Goal: Information Seeking & Learning: Learn about a topic

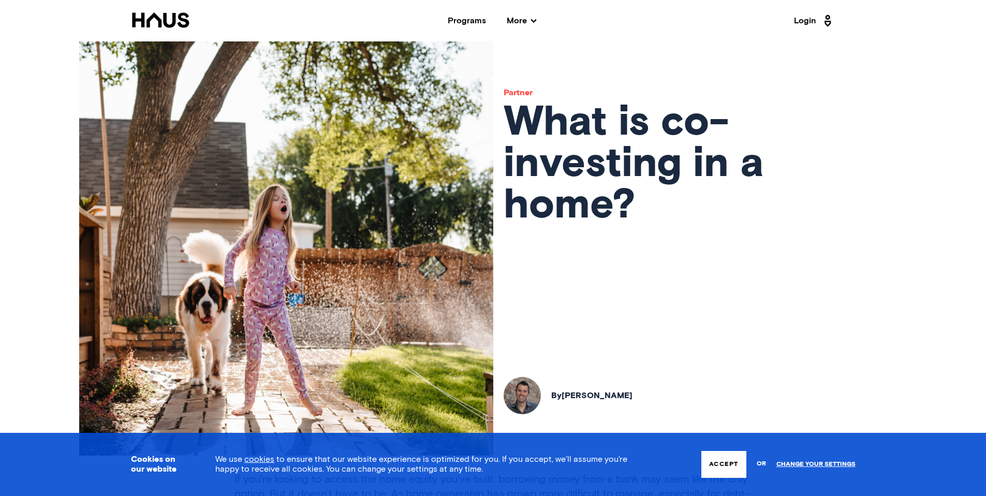
click at [721, 466] on button "Accept" at bounding box center [723, 464] width 44 height 27
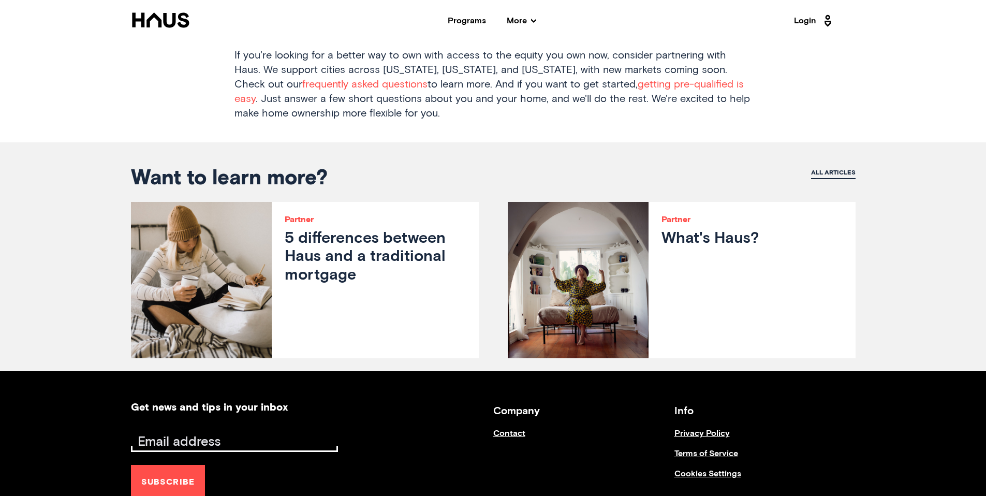
scroll to position [861, 0]
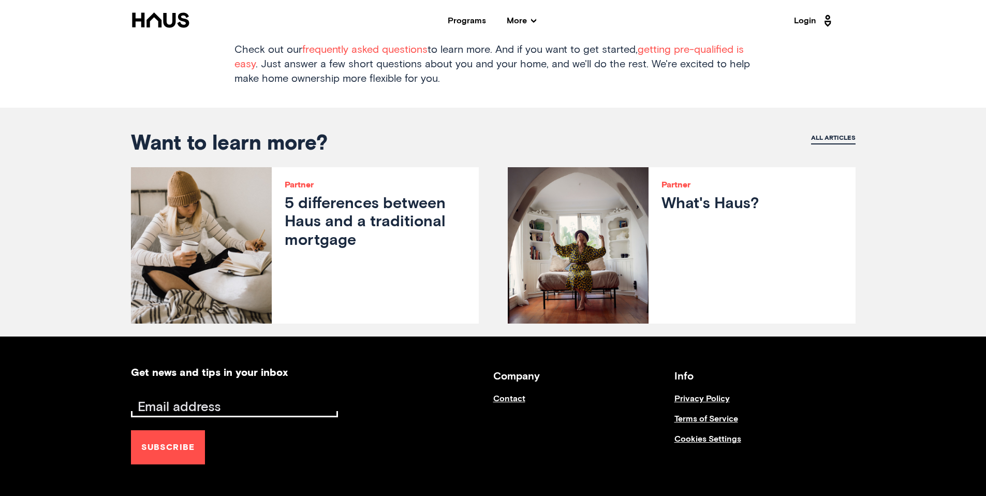
click at [519, 376] on h3 "Company" at bounding box center [583, 376] width 181 height 18
click at [513, 398] on link "Contact" at bounding box center [583, 404] width 181 height 20
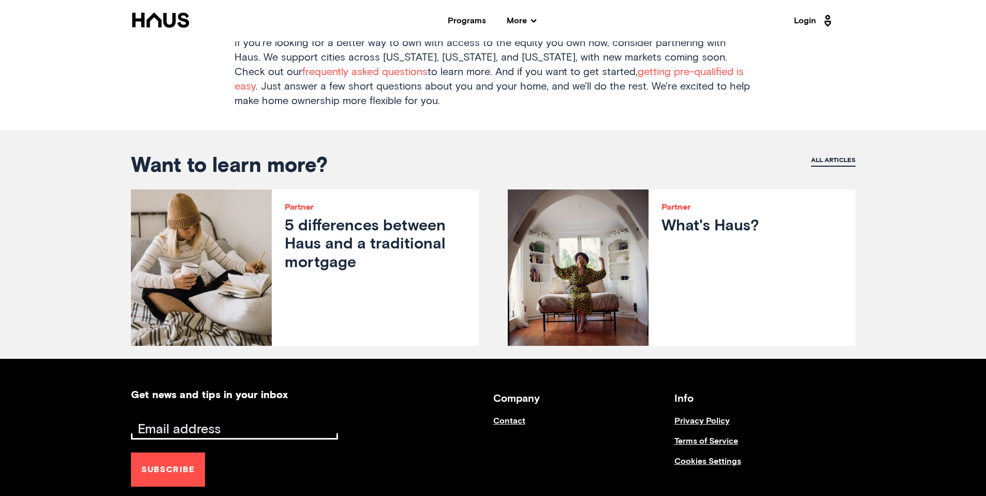
scroll to position [721, 0]
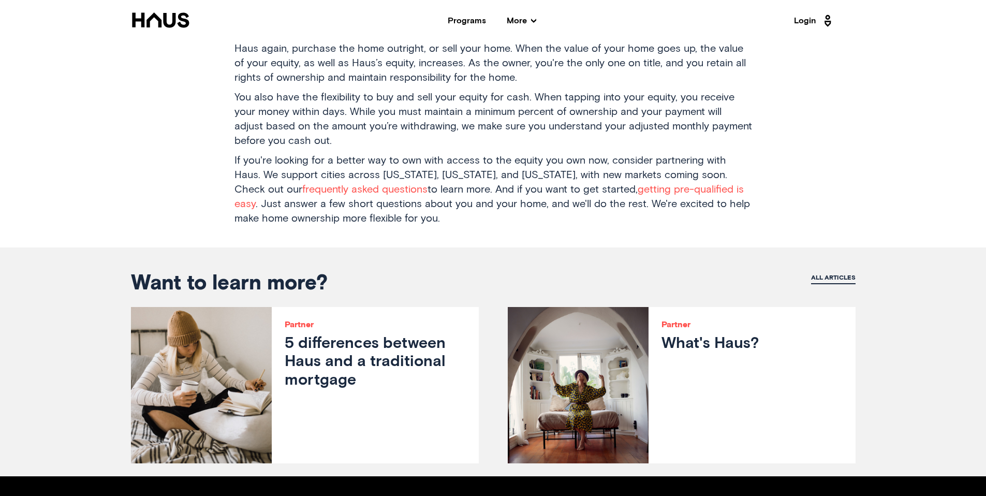
click at [613, 344] on div at bounding box center [578, 385] width 141 height 156
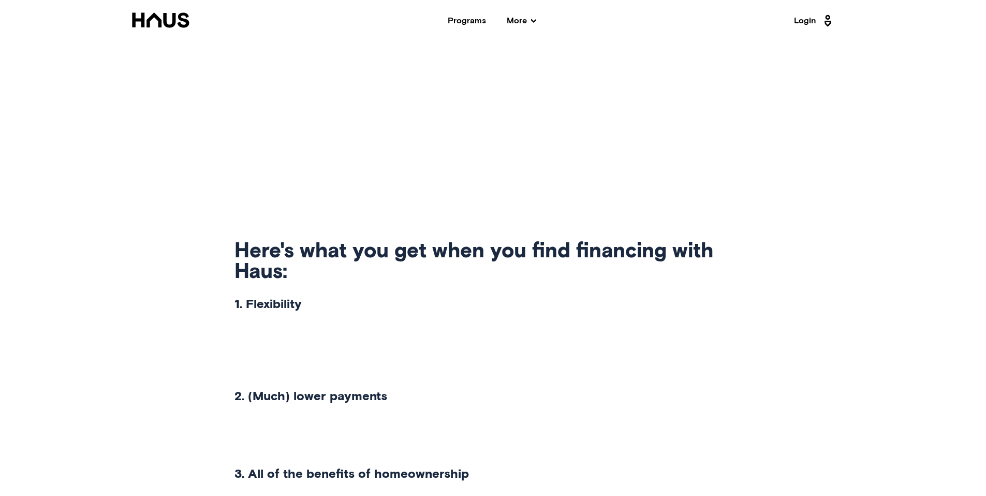
scroll to position [485, 0]
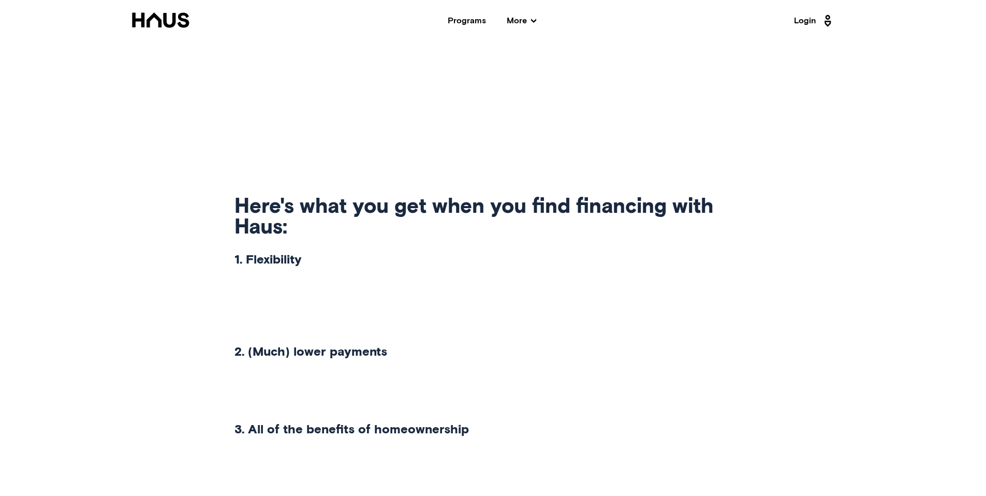
click at [292, 319] on p "When you partner with Haus to own your home without a typical mortgage, we shar…" at bounding box center [492, 304] width 517 height 58
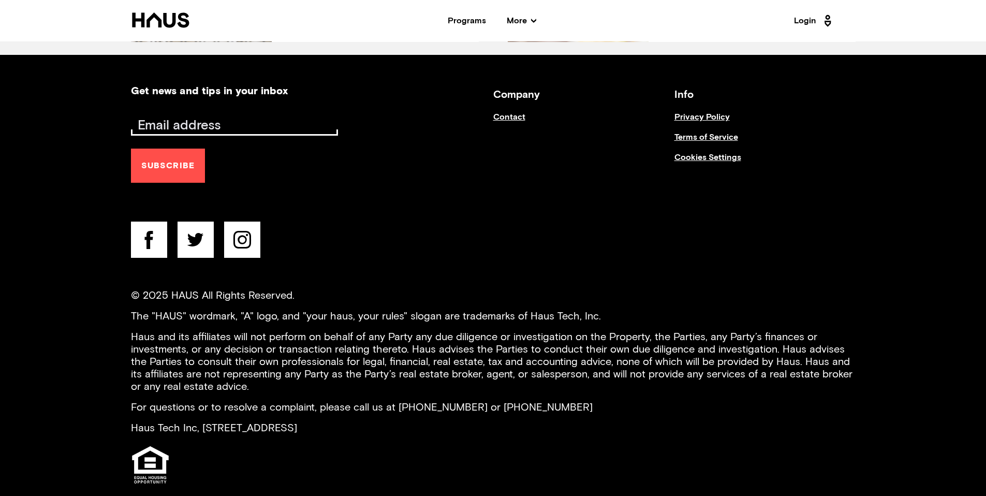
scroll to position [1502, 0]
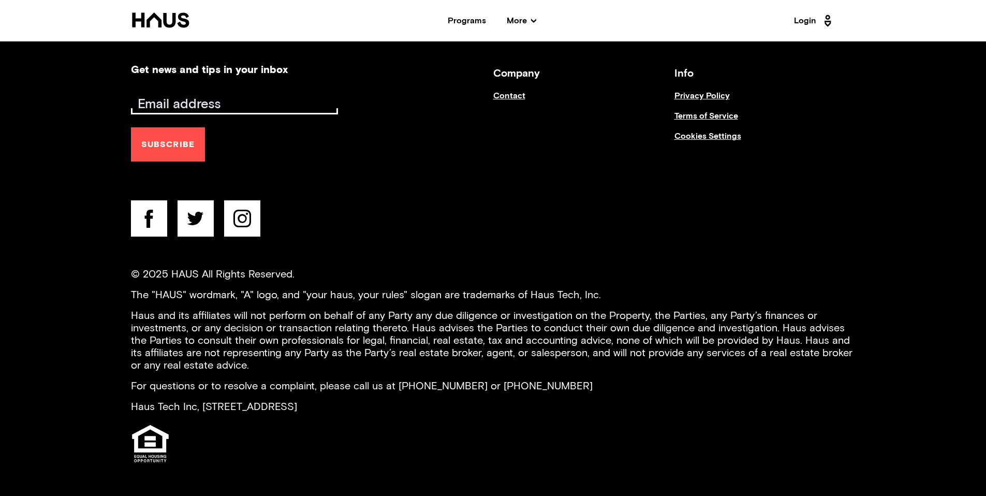
drag, startPoint x: 198, startPoint y: 405, endPoint x: 415, endPoint y: 408, distance: 216.8
click at [415, 408] on p "Haus Tech Inc, [STREET_ADDRESS]" at bounding box center [493, 406] width 724 height 12
copy p "660 4th Street #418, San Francisco, CA 94107"
click at [449, 381] on p "For questions or to resolve a complaint, please call us at [PHONE_NUMBER] or [P…" at bounding box center [493, 386] width 724 height 12
click at [513, 247] on footer "Get news and tips in your inbox Subscribe Company Contact Info Privacy Policy T…" at bounding box center [493, 265] width 828 height 462
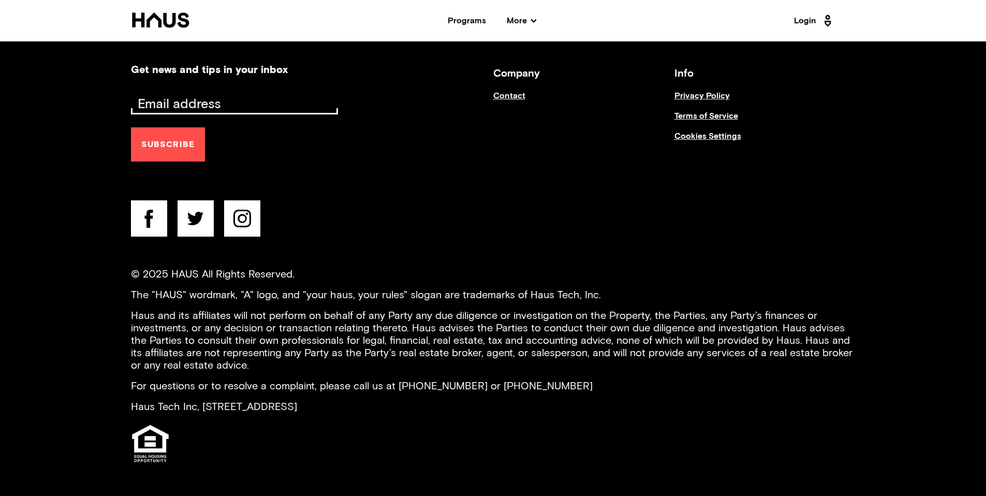
click at [623, 245] on footer "Get news and tips in your inbox Subscribe Company Contact Info Privacy Policy T…" at bounding box center [493, 265] width 828 height 462
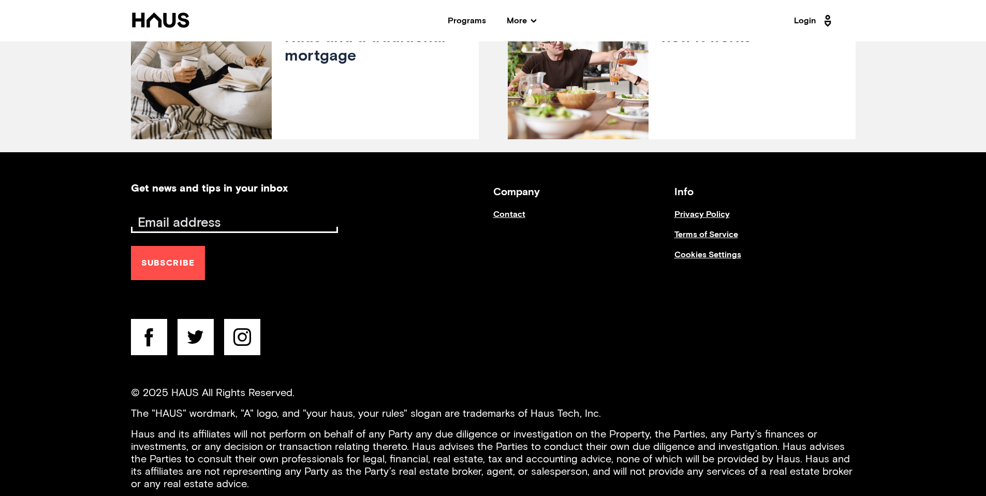
scroll to position [1390, 0]
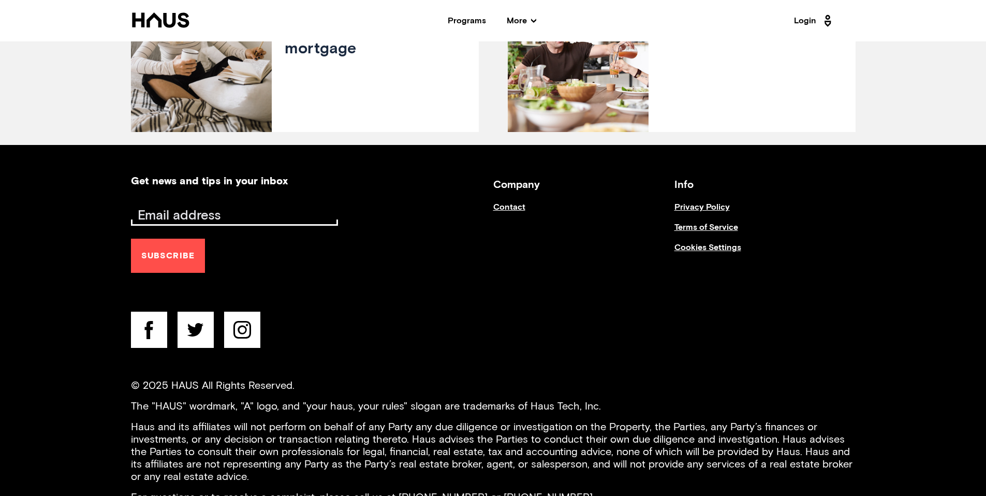
click at [515, 207] on link "Contact" at bounding box center [583, 212] width 181 height 20
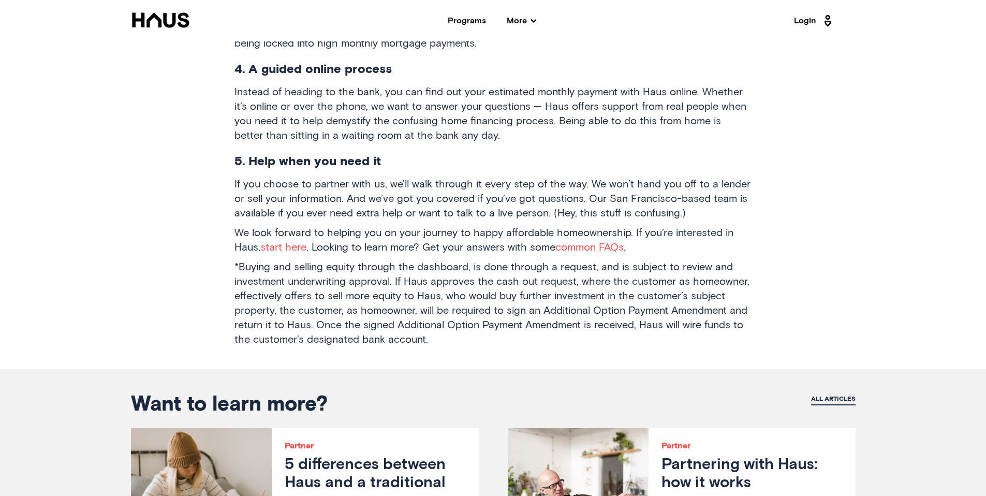
scroll to position [892, 0]
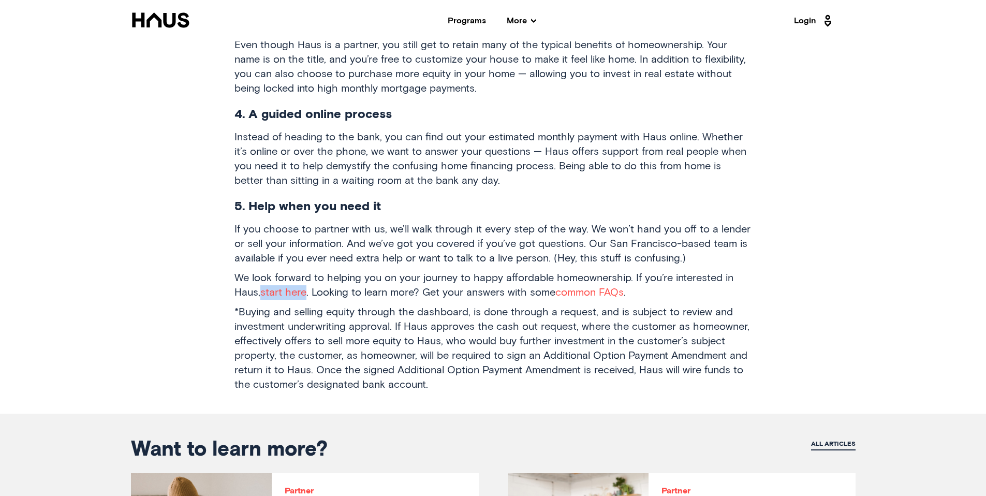
click at [582, 291] on link "common FAQs" at bounding box center [589, 292] width 68 height 10
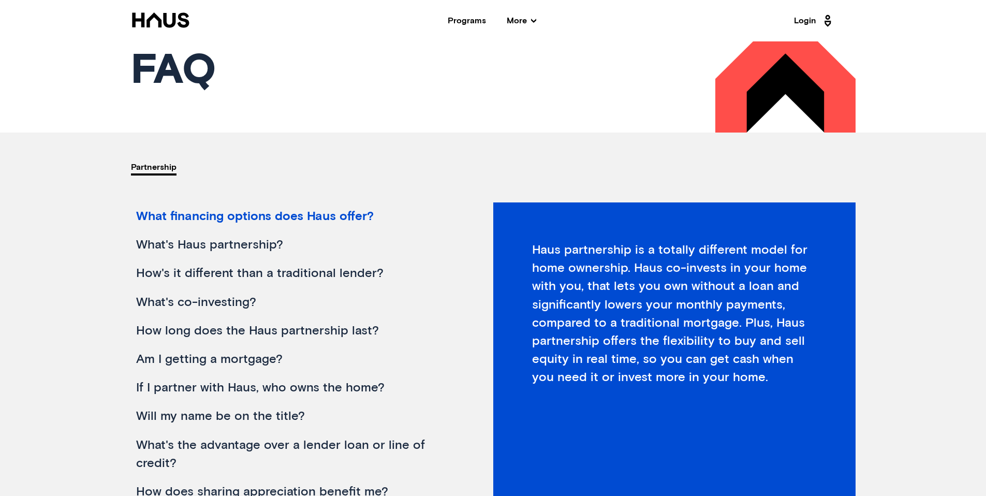
scroll to position [34, 0]
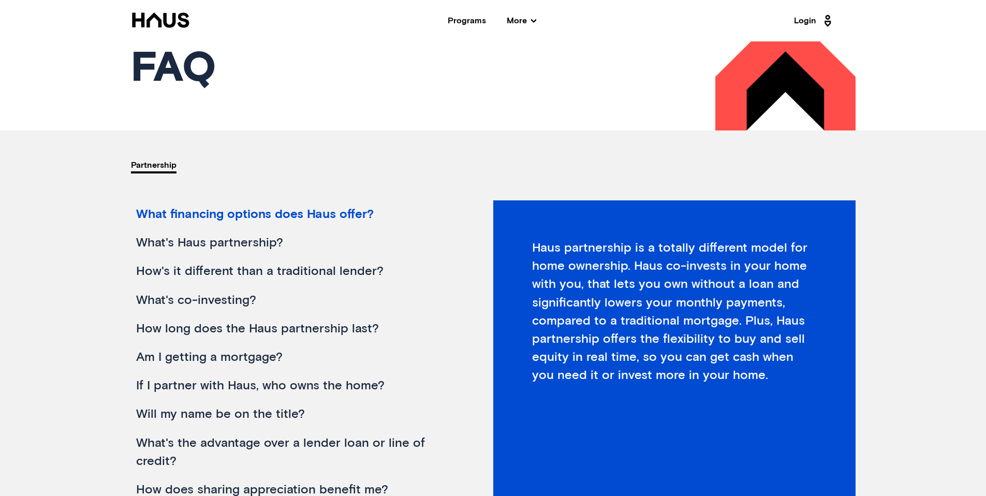
click at [314, 198] on div "partnership" at bounding box center [312, 165] width 362 height 70
click at [310, 214] on div "What financing options does Haus offer?" at bounding box center [294, 214] width 326 height 28
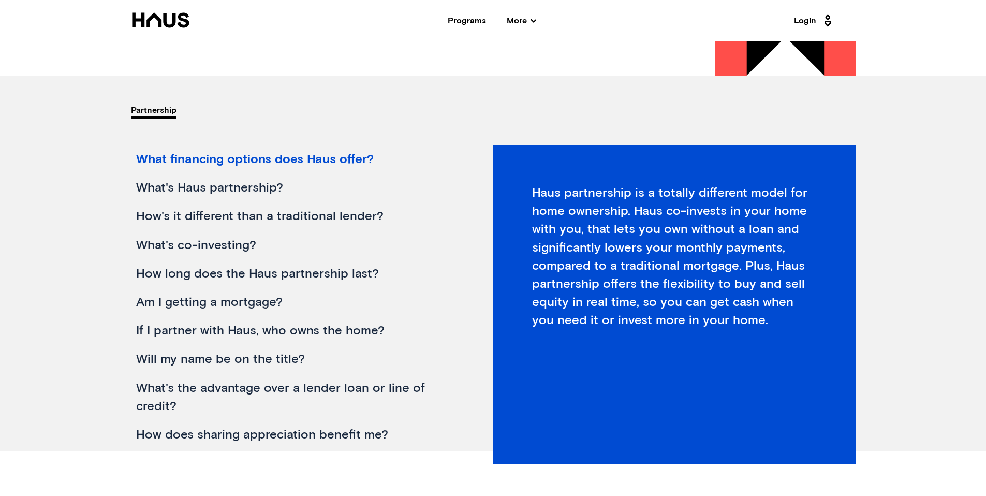
scroll to position [0, 0]
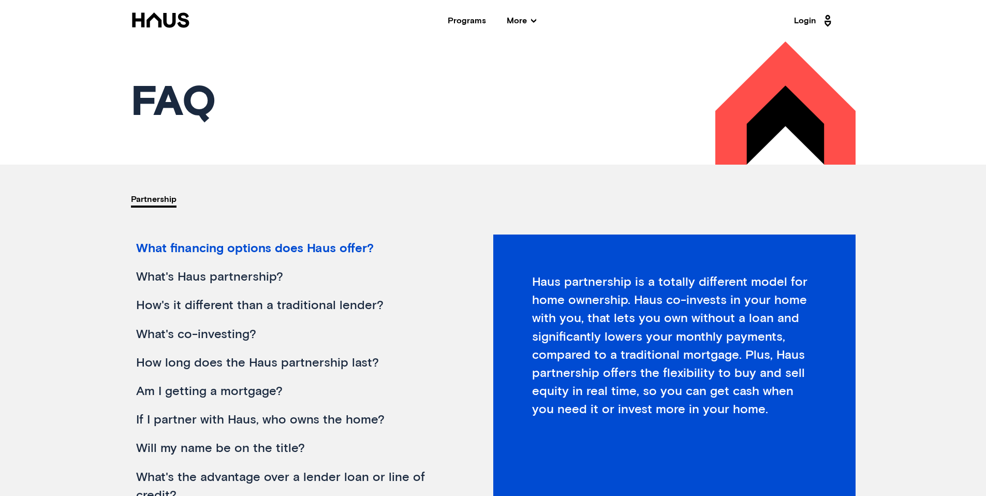
click at [286, 255] on div "What financing options does Haus offer?" at bounding box center [294, 248] width 326 height 28
click at [265, 275] on div "What's Haus partnership?" at bounding box center [294, 277] width 326 height 28
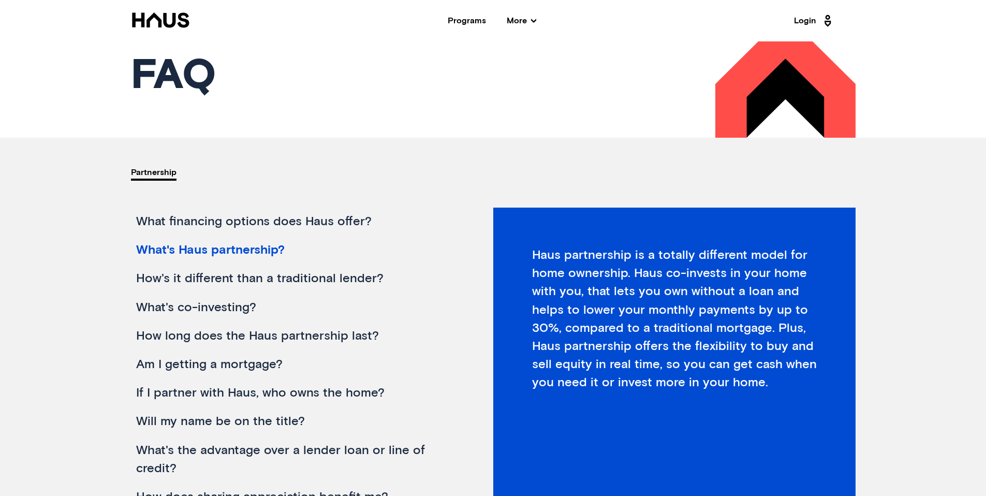
scroll to position [78, 0]
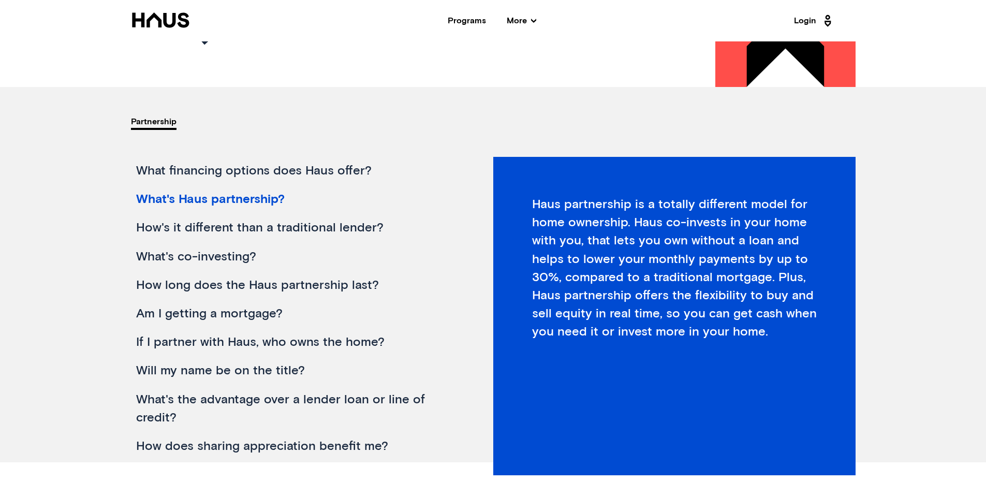
click at [332, 227] on div "How's it different than a traditional lender?" at bounding box center [294, 228] width 326 height 28
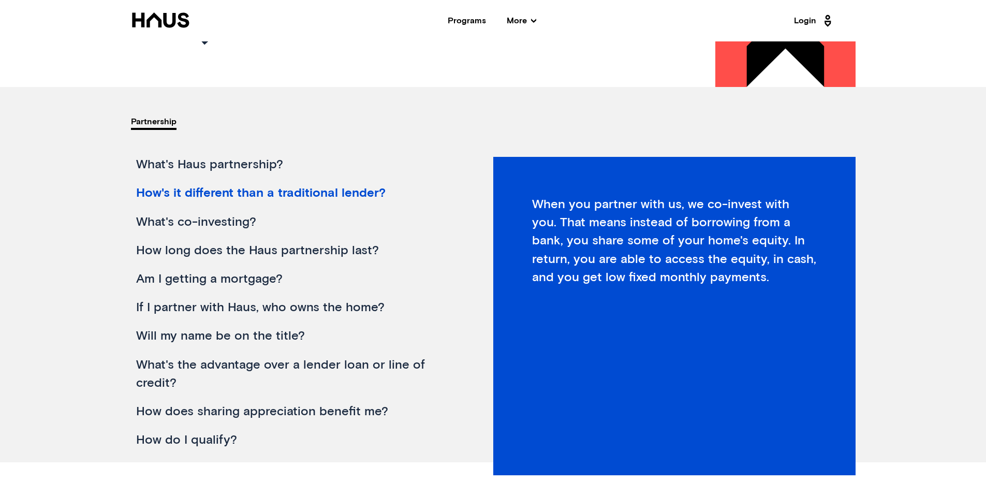
scroll to position [35, 0]
click at [246, 221] on div "What's co-investing?" at bounding box center [294, 221] width 326 height 28
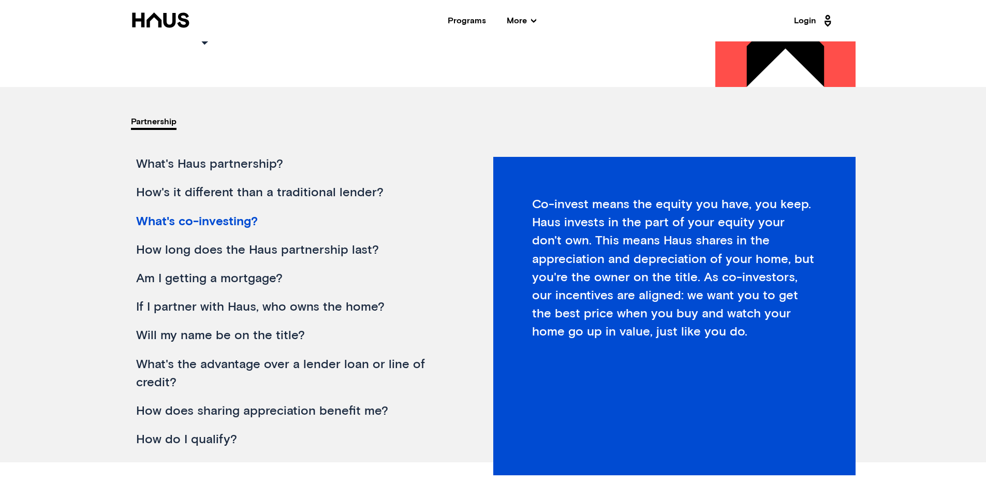
click at [303, 196] on div "How's it different than a traditional lender?" at bounding box center [294, 192] width 326 height 28
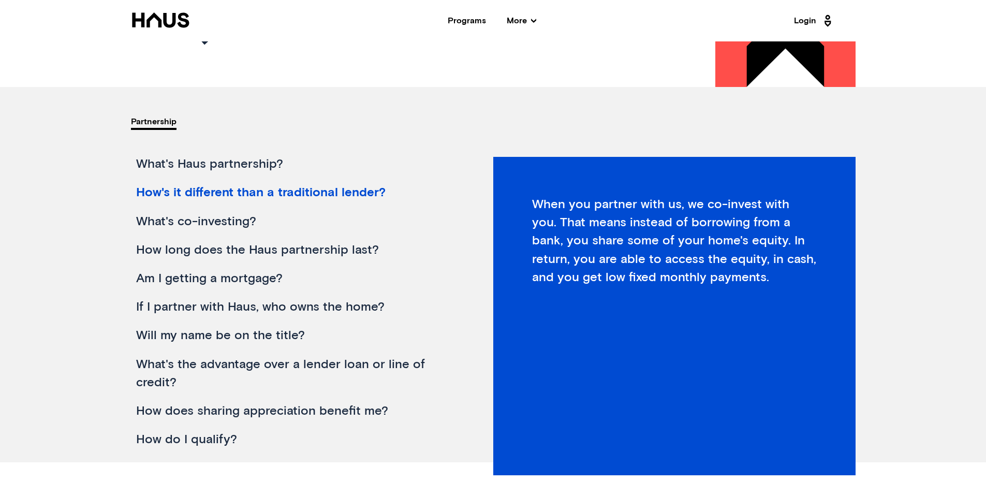
click at [236, 220] on div "What's co-investing?" at bounding box center [294, 221] width 326 height 28
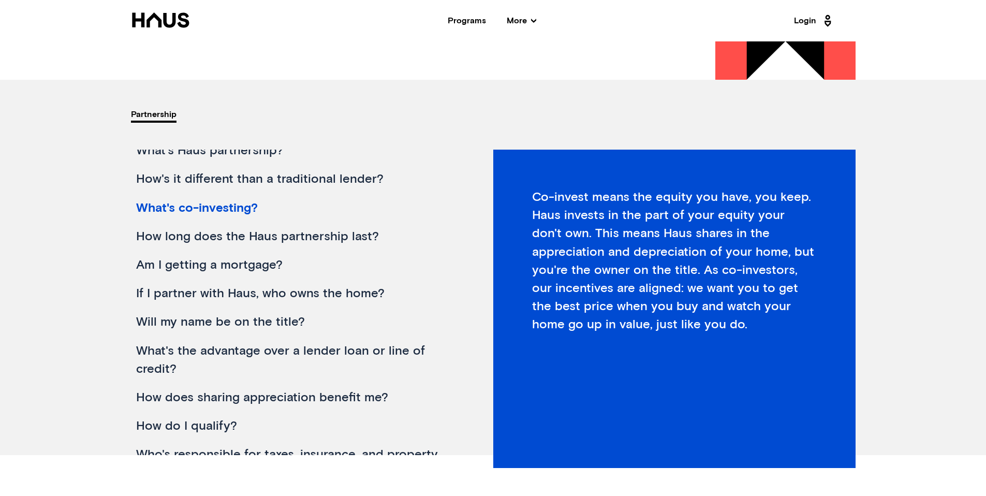
scroll to position [87, 0]
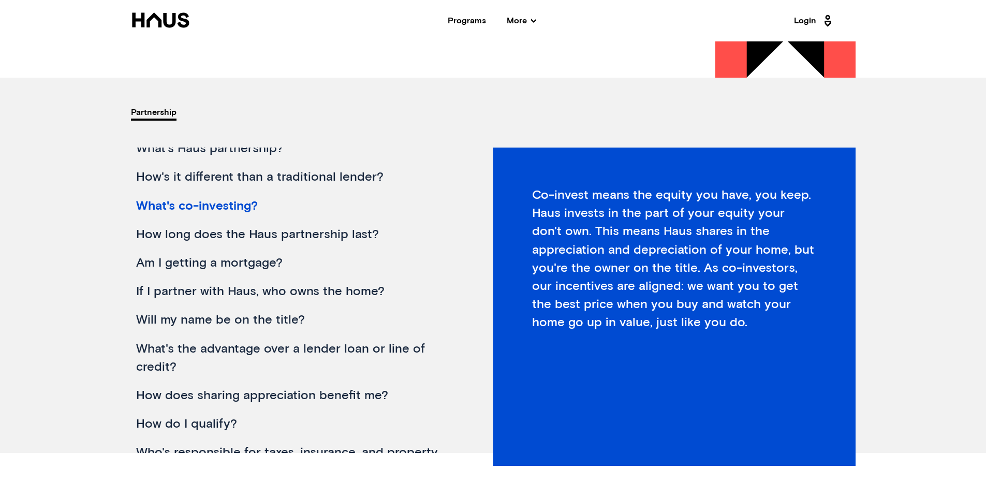
click at [356, 234] on div "How long does the Haus partnership last?" at bounding box center [294, 234] width 326 height 28
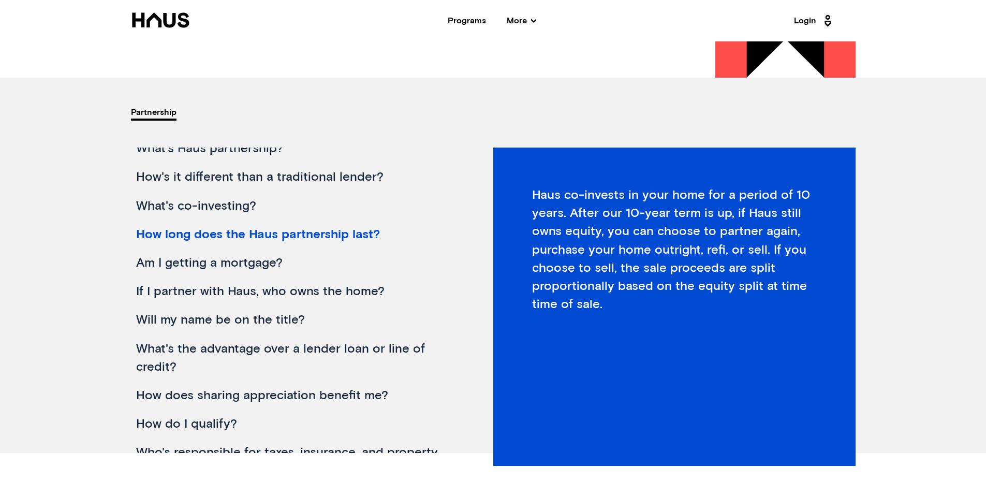
click at [221, 266] on div "Am I getting a mortgage?" at bounding box center [294, 263] width 326 height 28
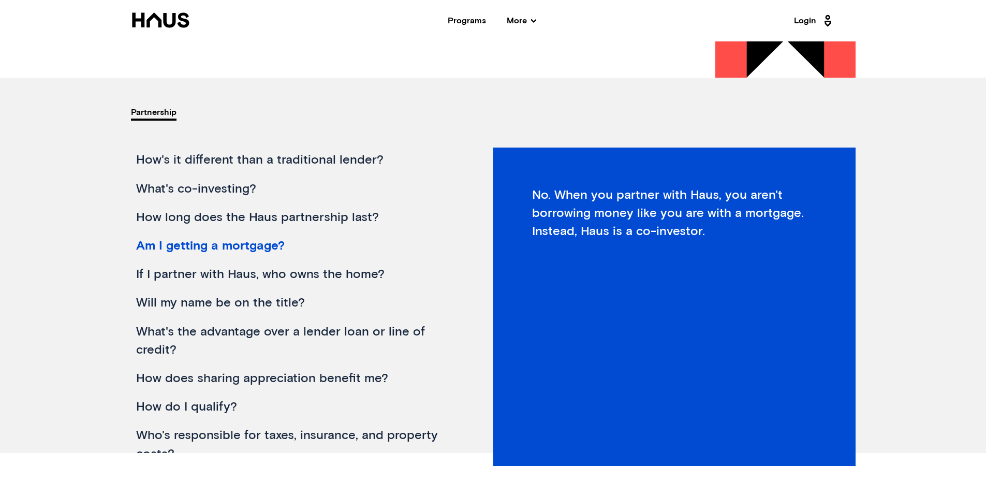
scroll to position [73, 0]
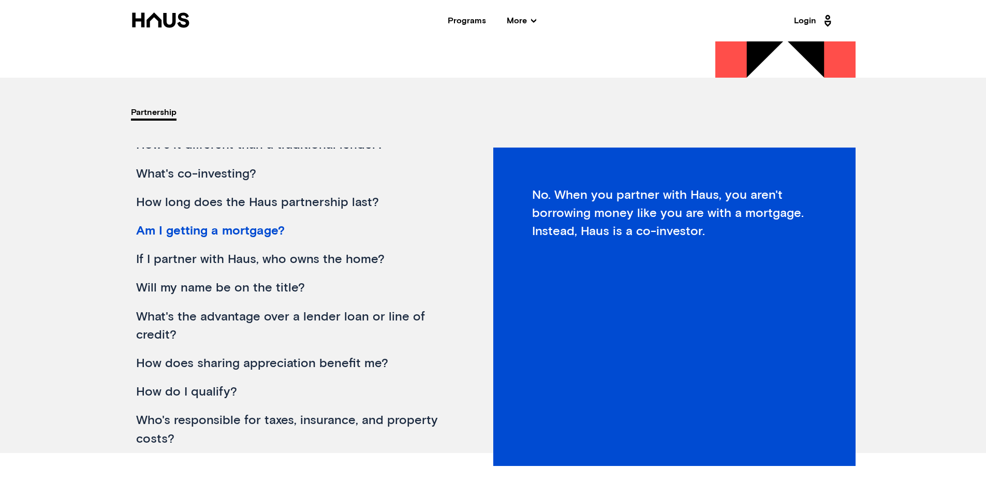
click at [269, 256] on div "If I partner with Haus, who owns the home?" at bounding box center [294, 259] width 326 height 28
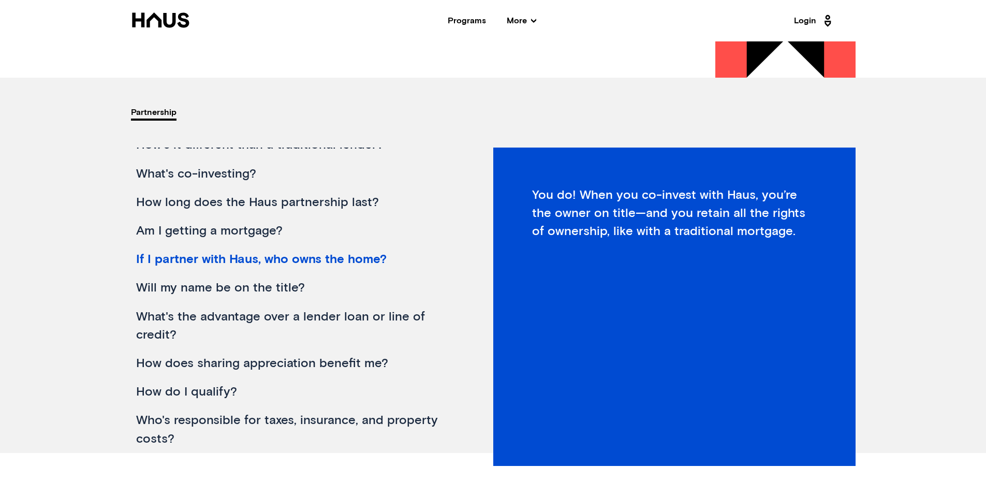
click at [262, 292] on div "Will my name be on the title?" at bounding box center [294, 288] width 326 height 28
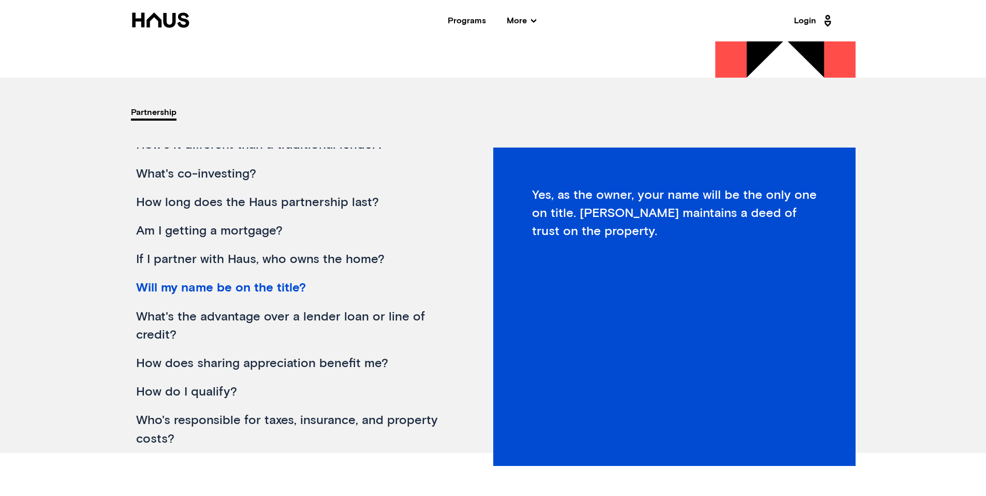
click at [255, 270] on div "If I partner with Haus, who owns the home?" at bounding box center [294, 259] width 326 height 28
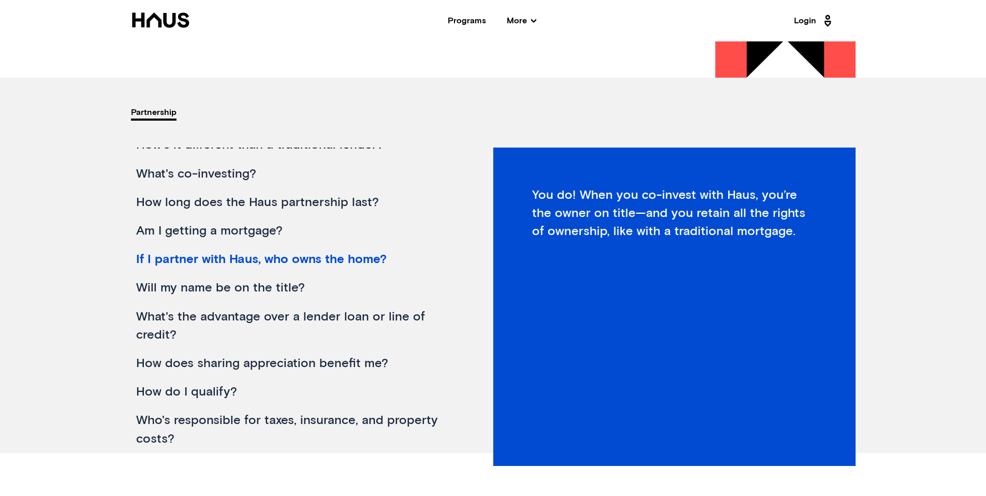
click at [259, 259] on div "If I partner with Haus, who owns the home?" at bounding box center [294, 259] width 326 height 28
click at [193, 288] on div "Will my name be on the title?" at bounding box center [294, 288] width 326 height 28
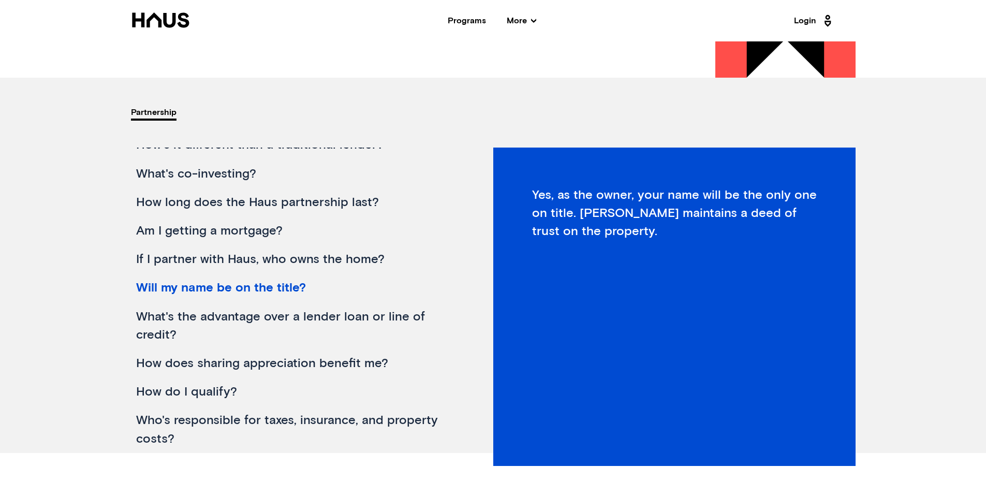
click at [308, 311] on div "What's the advantage over a lender loan or line of credit?" at bounding box center [294, 326] width 326 height 47
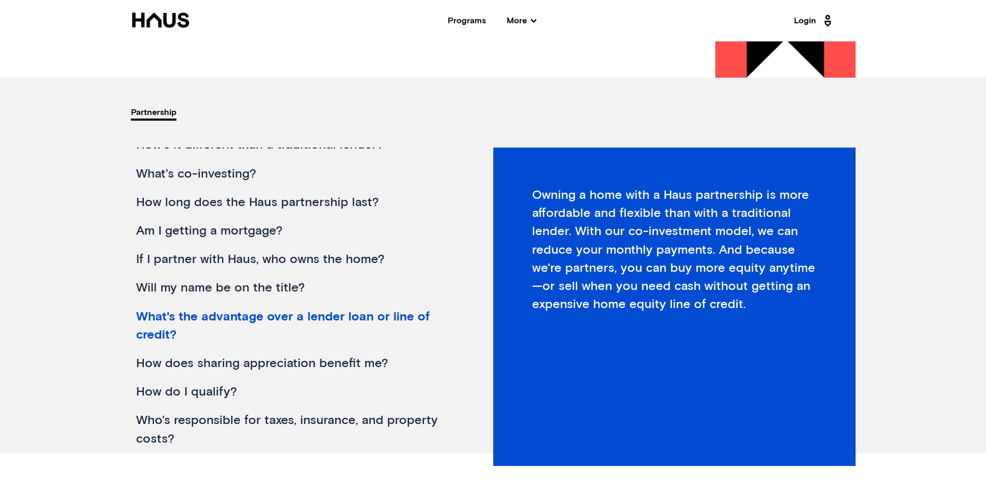
click at [281, 282] on div "Will my name be on the title?" at bounding box center [294, 288] width 326 height 28
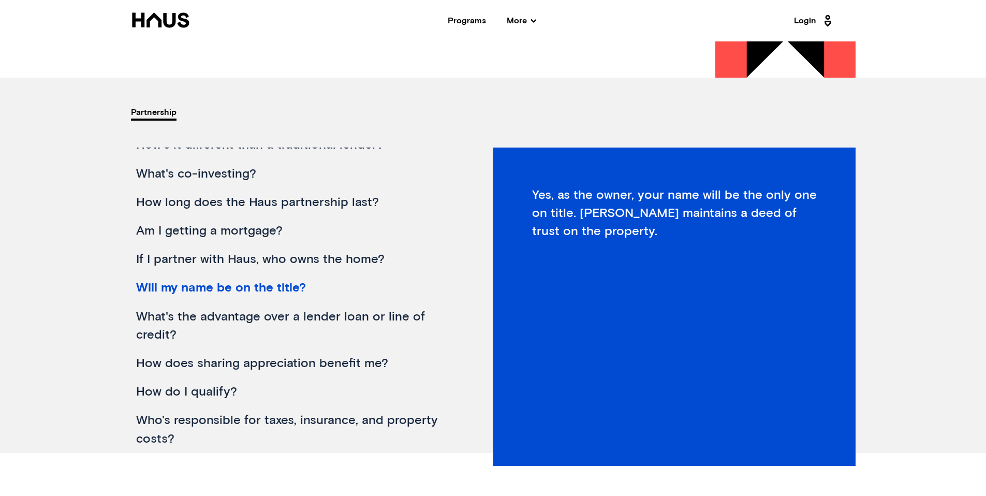
click at [184, 324] on div "What's the advantage over a lender loan or line of credit?" at bounding box center [294, 326] width 326 height 47
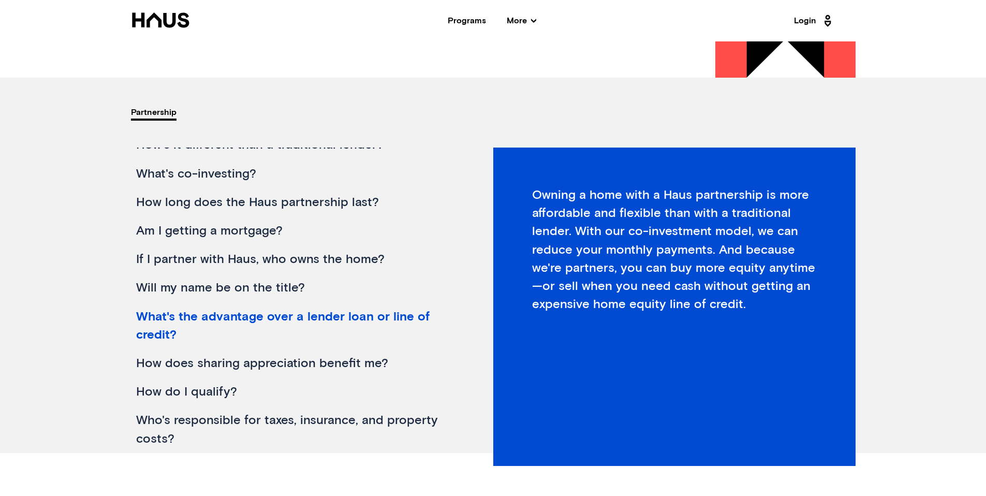
click at [176, 365] on div "How does sharing appreciation benefit me?" at bounding box center [294, 363] width 326 height 28
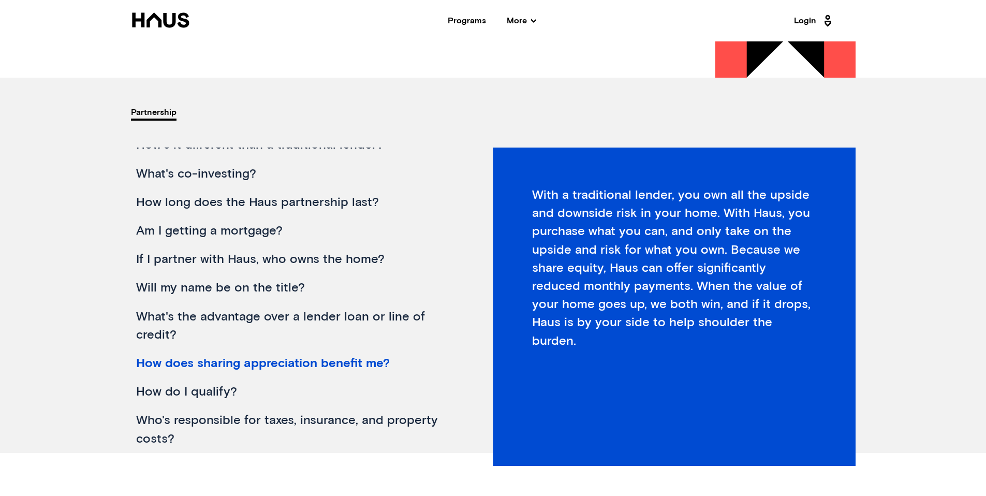
click at [162, 392] on div "How do I qualify?" at bounding box center [294, 392] width 326 height 28
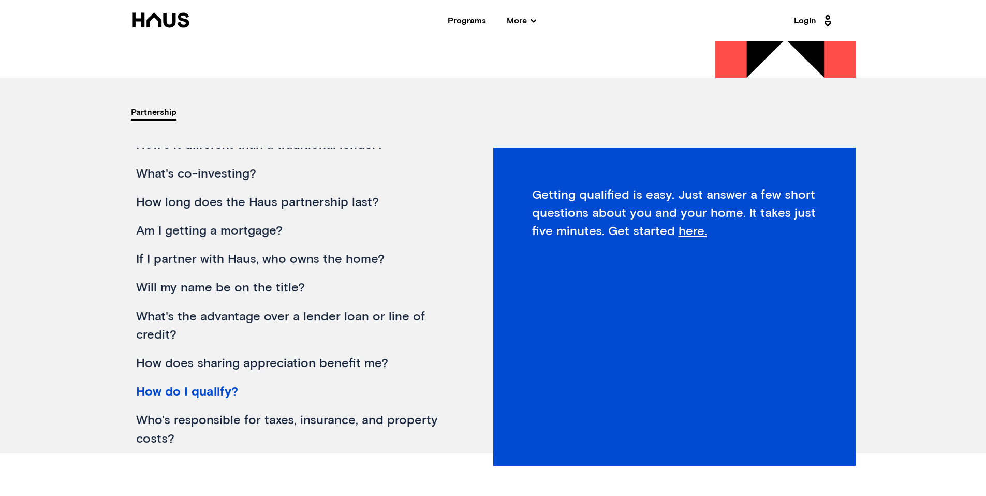
click at [158, 421] on div "Who's responsible for taxes, insurance, and property costs?" at bounding box center [294, 429] width 326 height 47
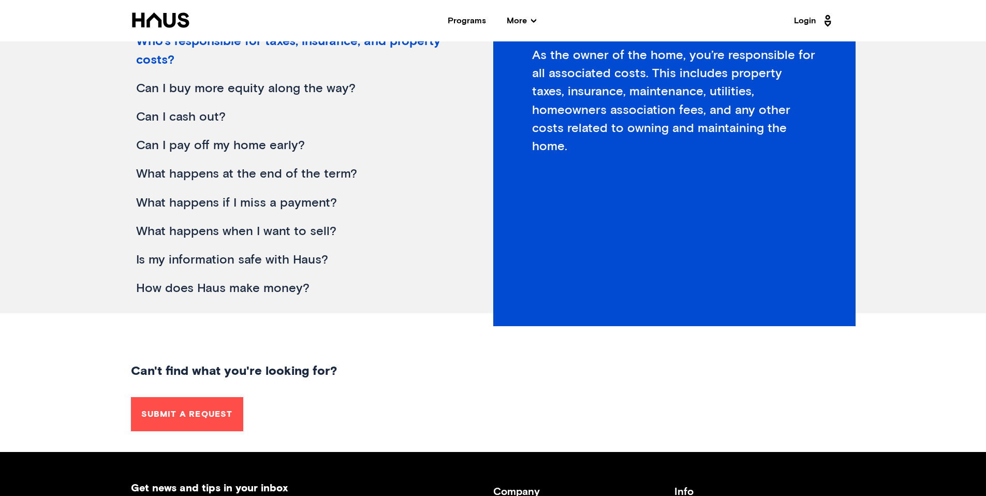
scroll to position [0, 0]
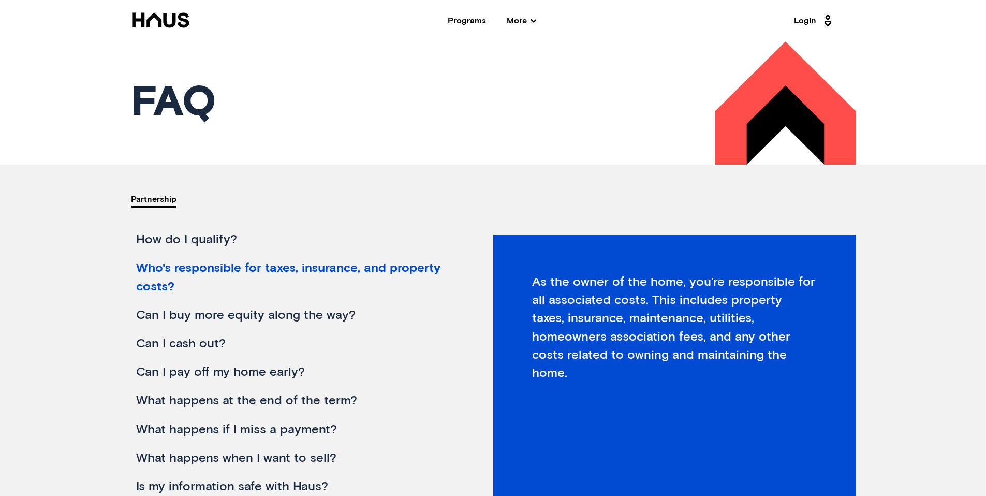
click at [521, 20] on span "More" at bounding box center [521, 21] width 29 height 8
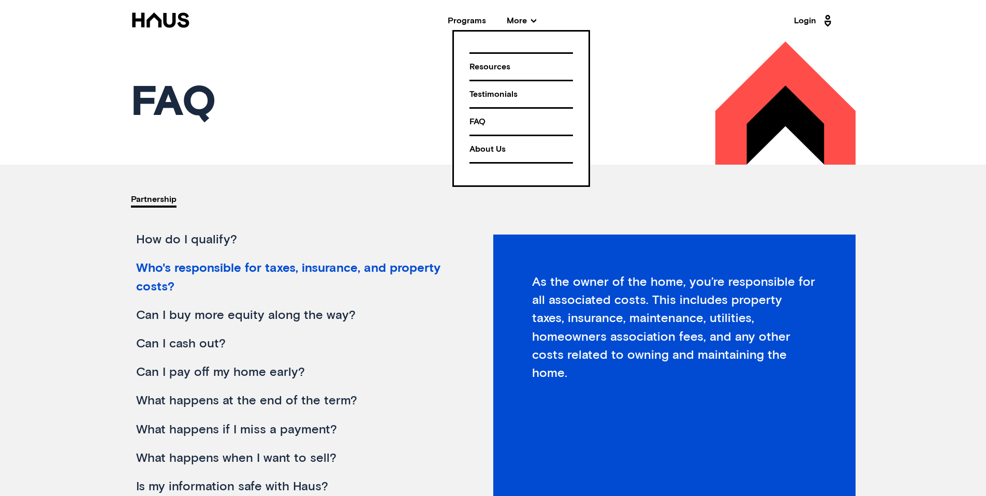
click at [483, 87] on div "Testimonials" at bounding box center [520, 94] width 103 height 18
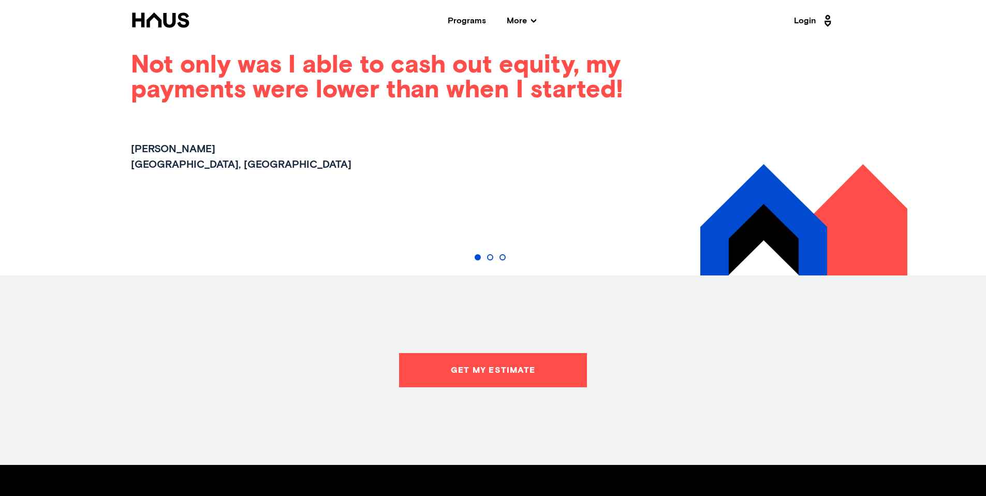
scroll to position [1146, 0]
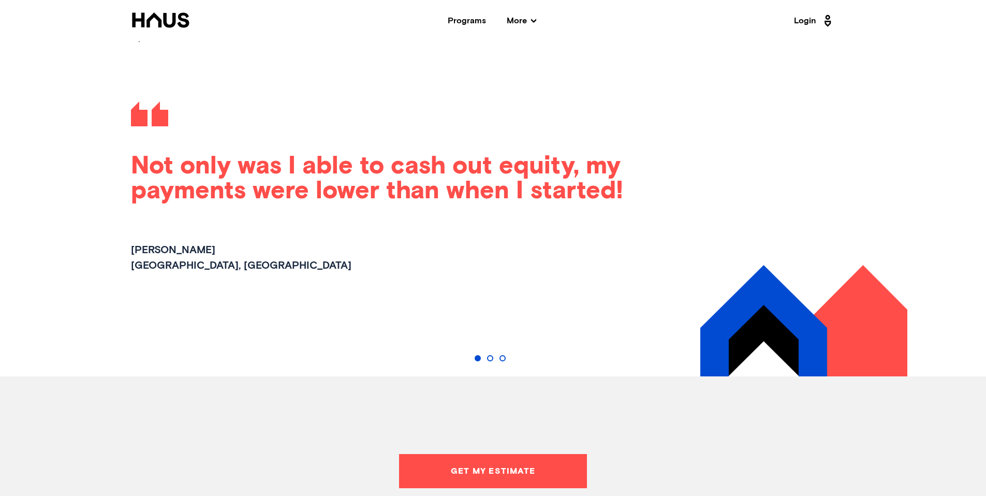
click at [492, 356] on button "Go to slide 2" at bounding box center [490, 358] width 6 height 6
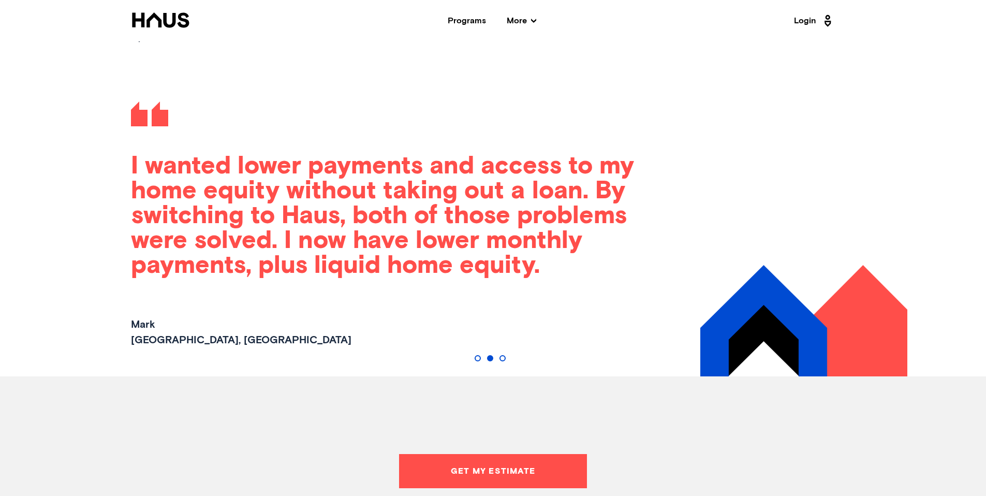
click at [500, 357] on button "Go to slide 3" at bounding box center [502, 358] width 6 height 6
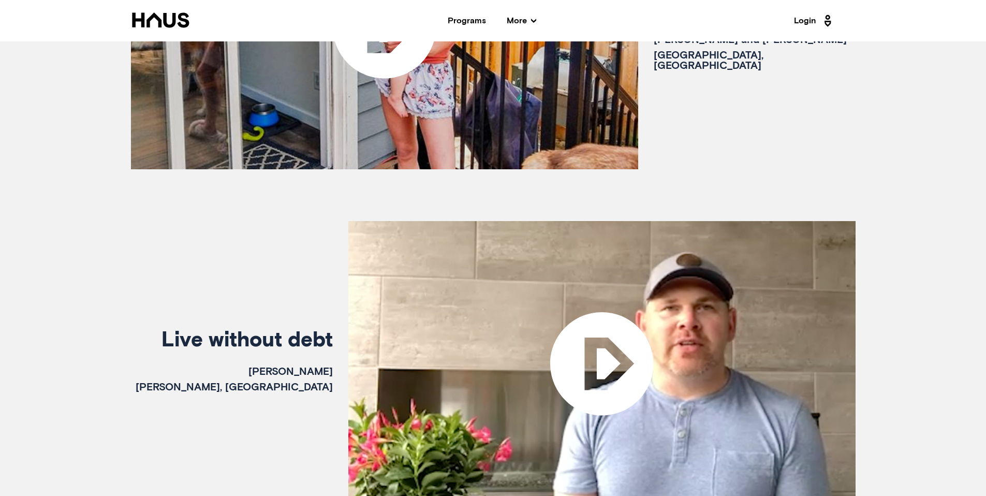
scroll to position [516, 0]
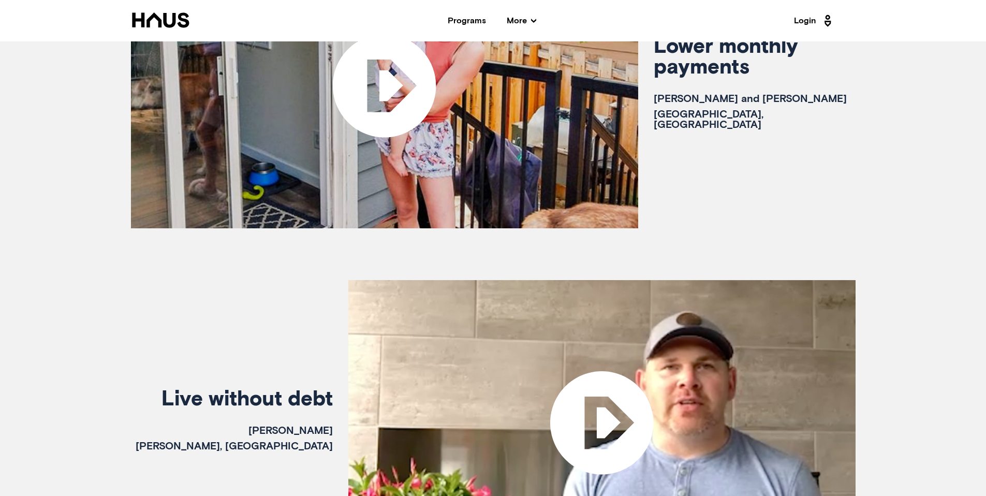
click at [513, 20] on span "More" at bounding box center [521, 21] width 29 height 8
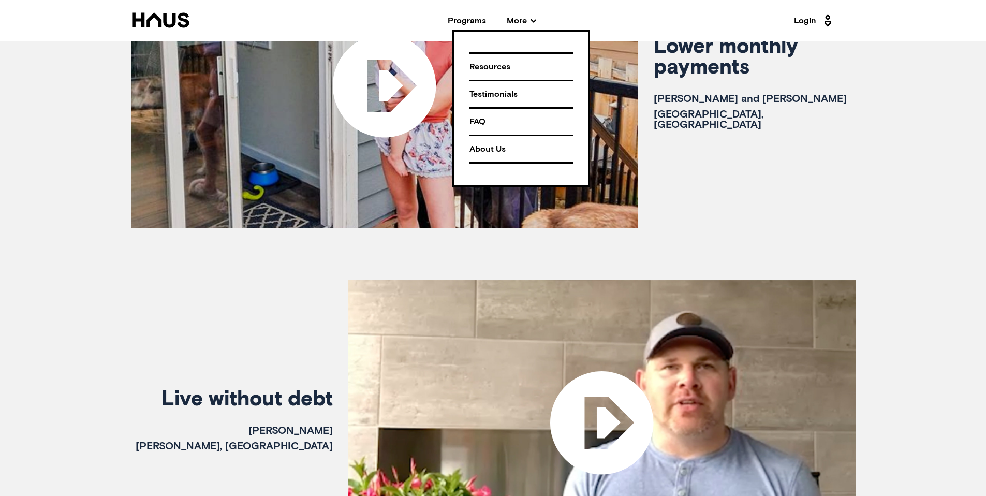
click at [479, 150] on div "About Us" at bounding box center [520, 149] width 103 height 18
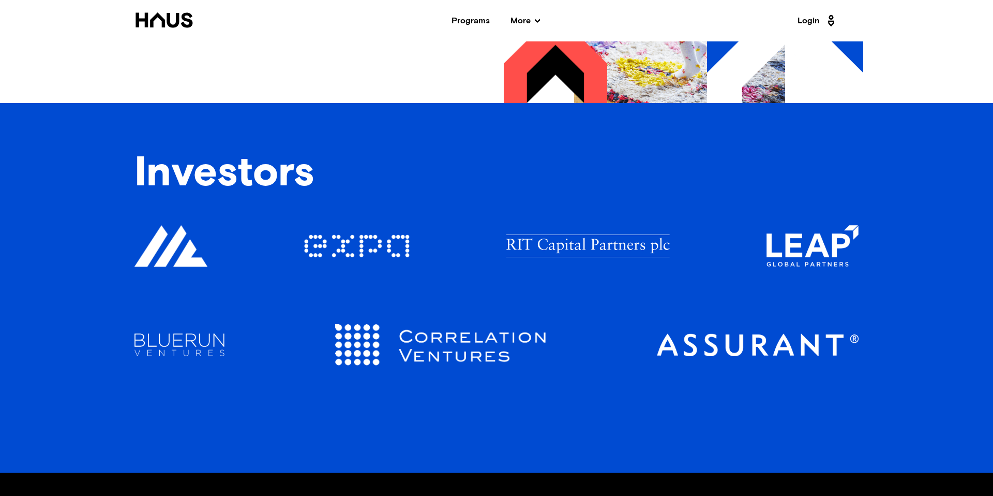
scroll to position [1307, 0]
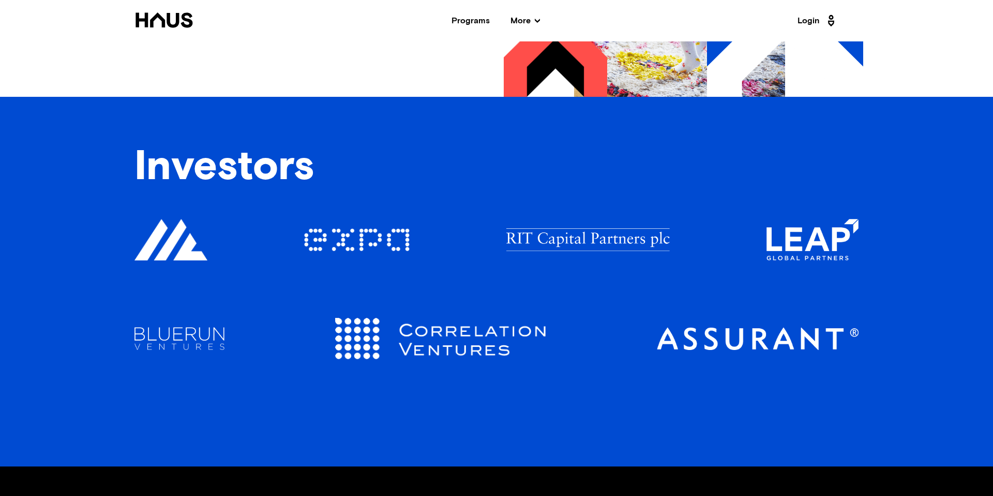
click at [169, 341] on img at bounding box center [180, 338] width 90 height 23
